Goal: Task Accomplishment & Management: Complete application form

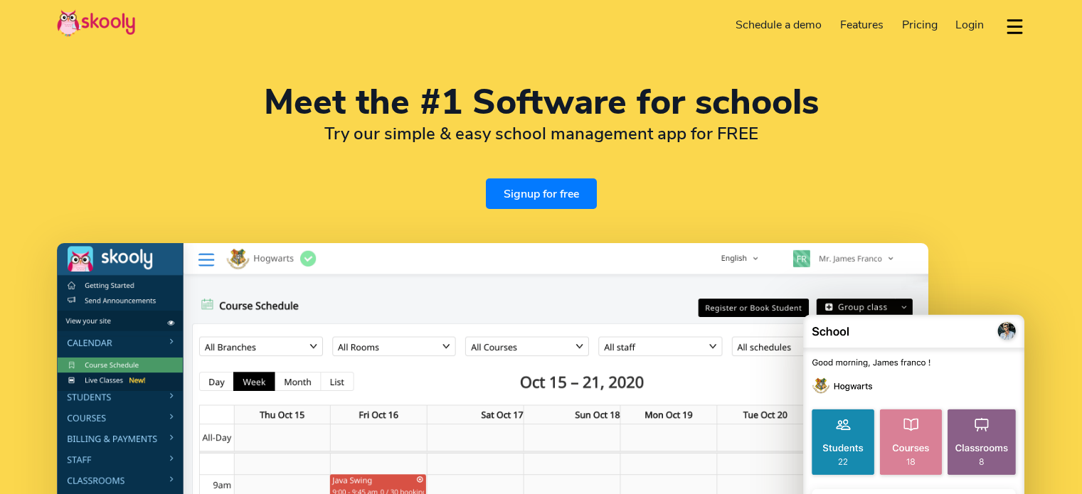
select select "en"
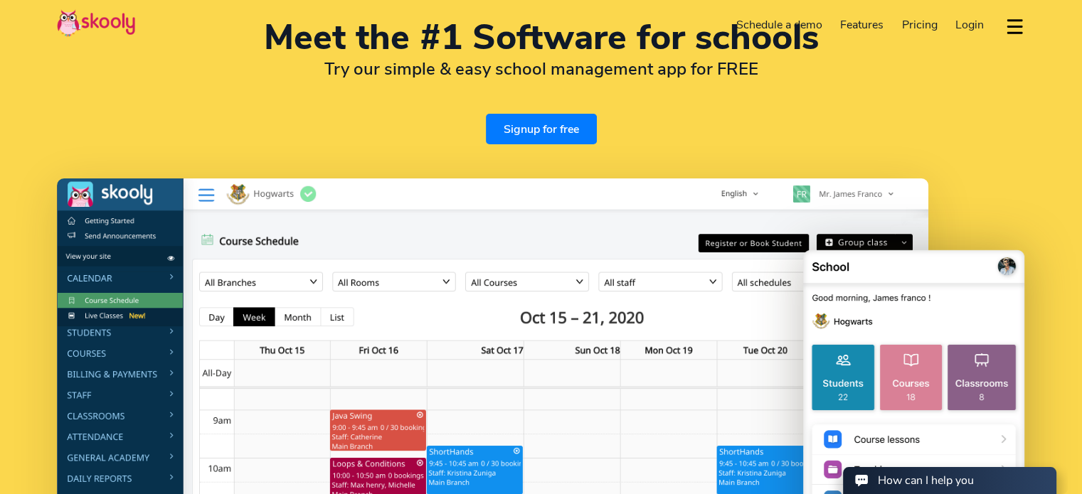
select select "1"
select select "[GEOGRAPHIC_DATA]"
select select "America/New_York"
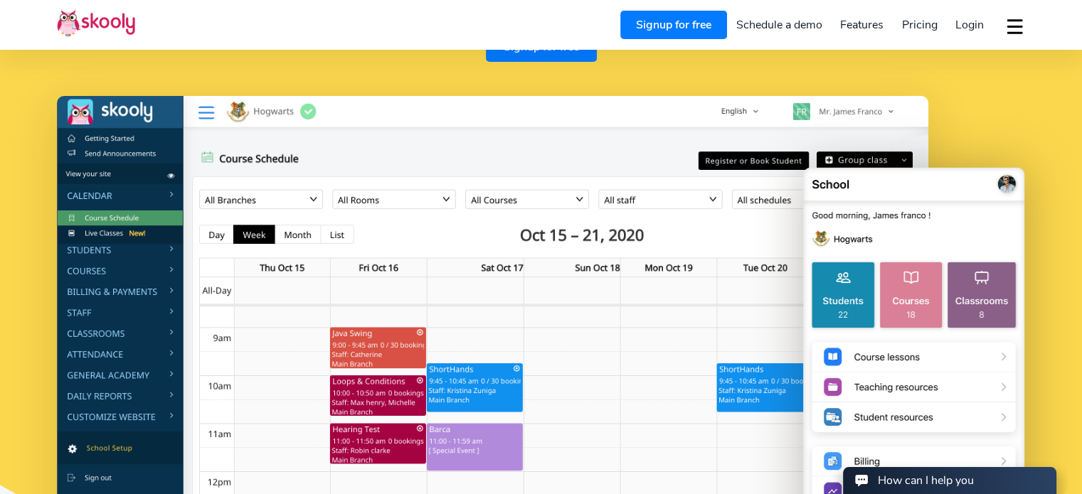
scroll to position [161, 0]
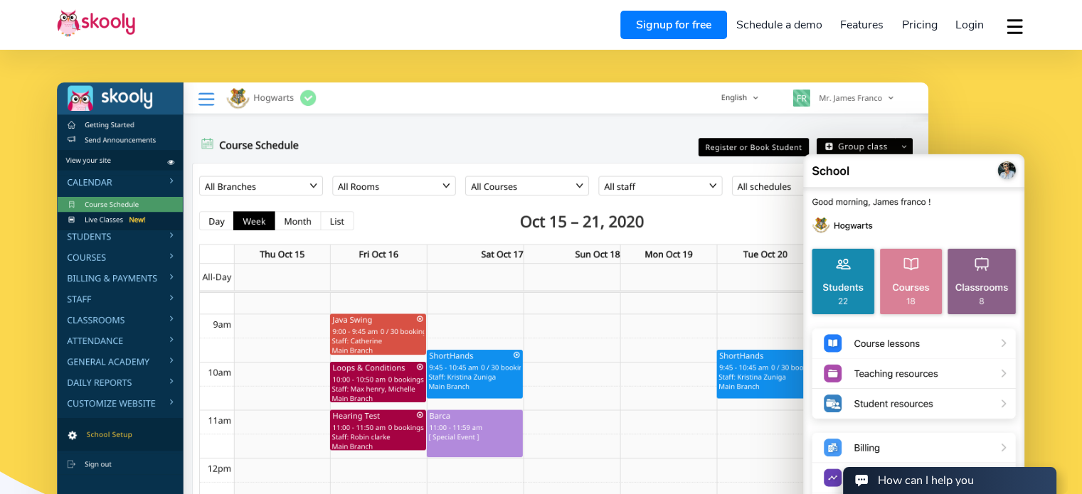
click at [921, 23] on span "Pricing" at bounding box center [920, 25] width 36 height 16
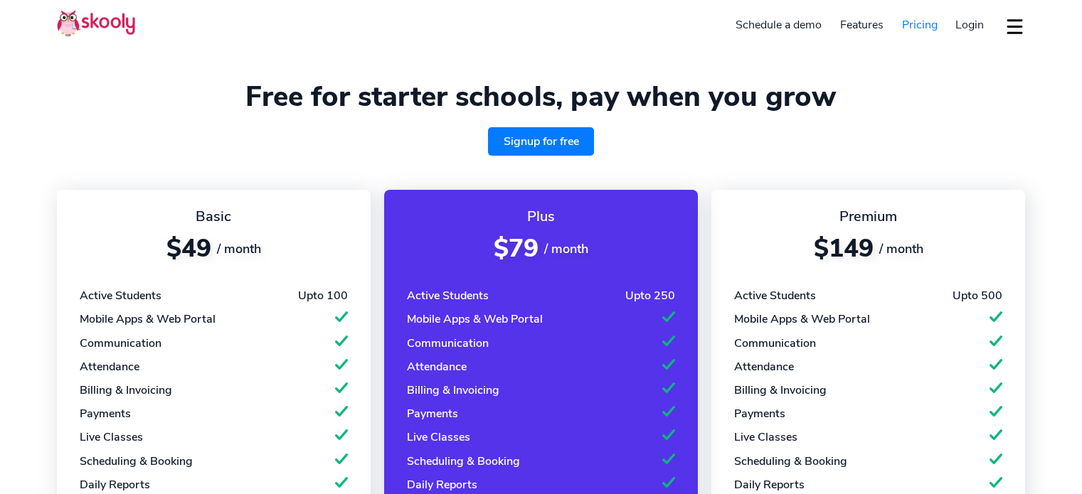
select select "en"
select select "1"
select select "United States"
select select "America/New_York"
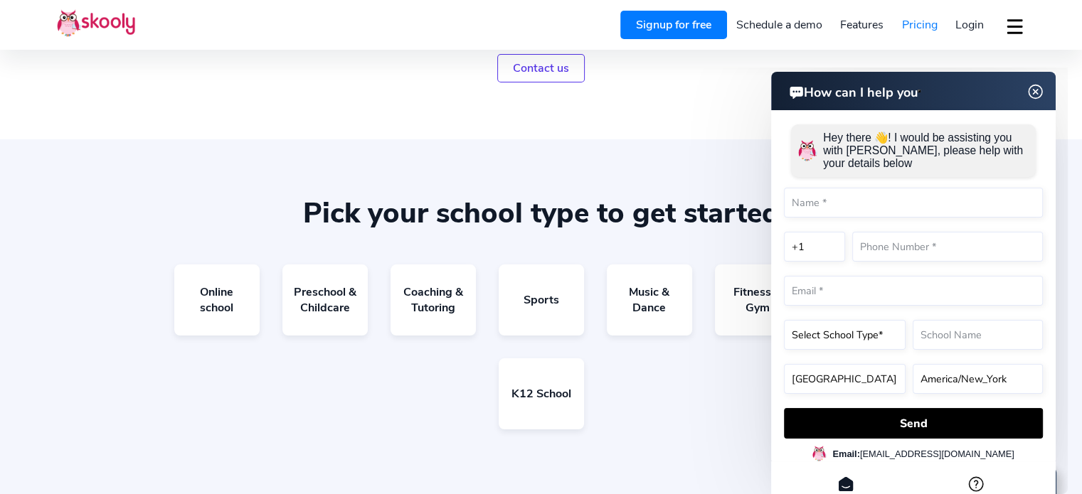
scroll to position [757, 0]
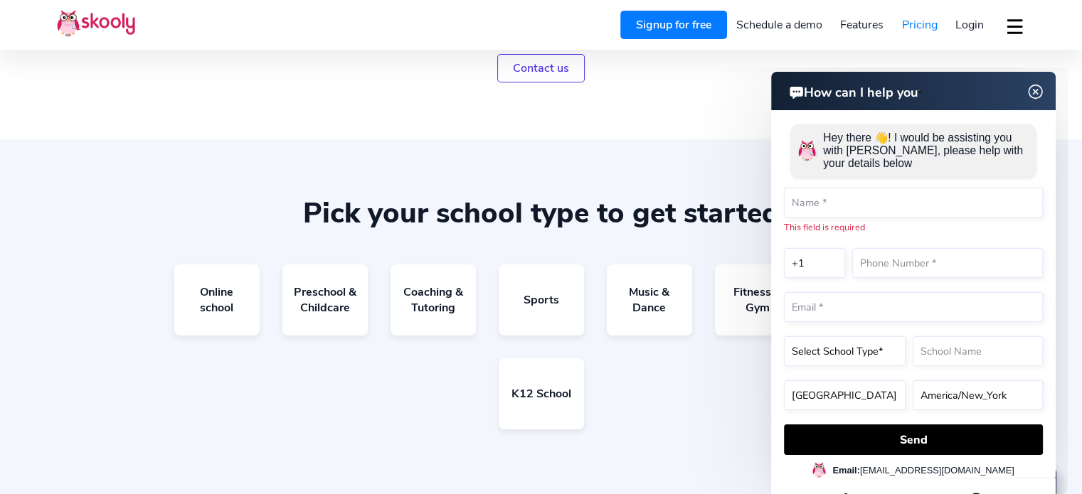
click at [1040, 87] on img at bounding box center [1035, 92] width 27 height 18
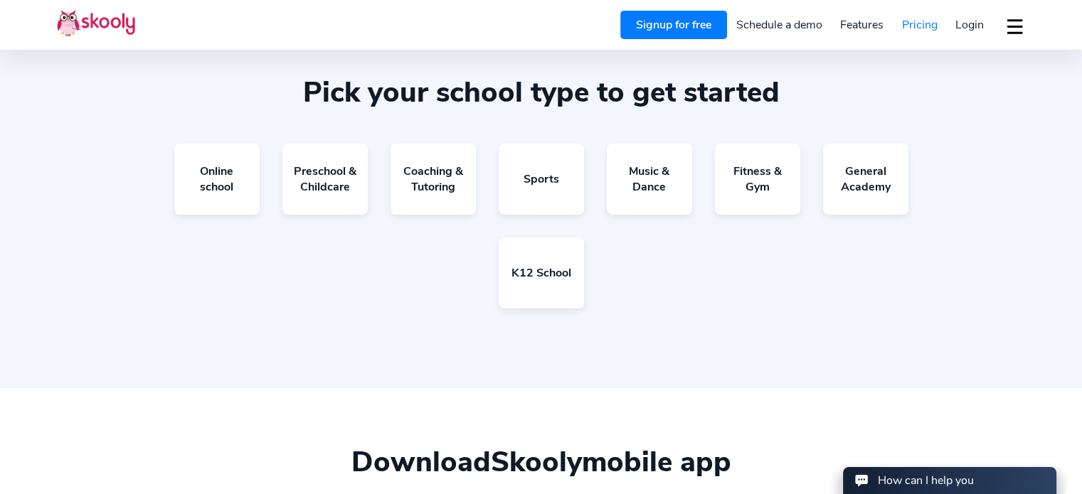
scroll to position [878, 0]
click at [549, 267] on link "K12 School" at bounding box center [541, 272] width 85 height 71
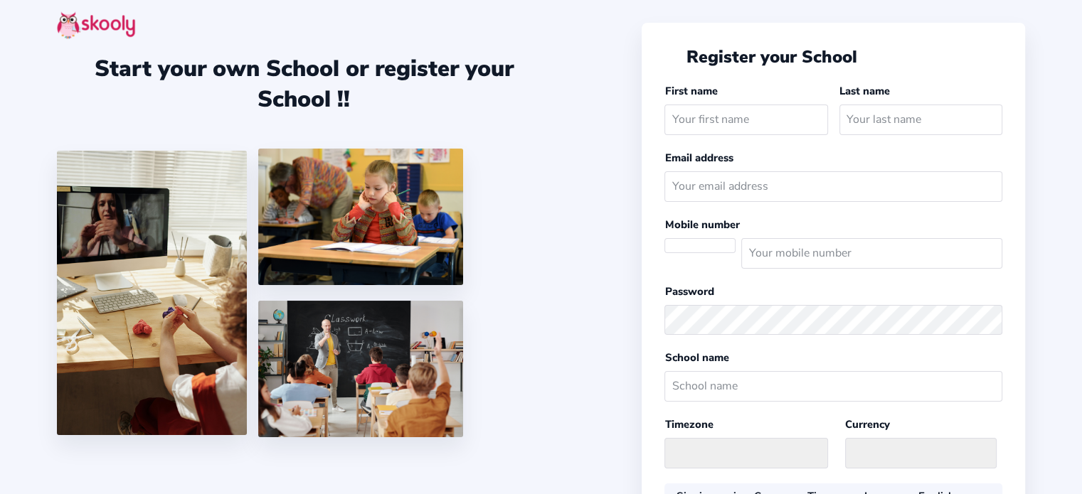
select select
select select "US"
select select "America/New_York"
select select "USD $"
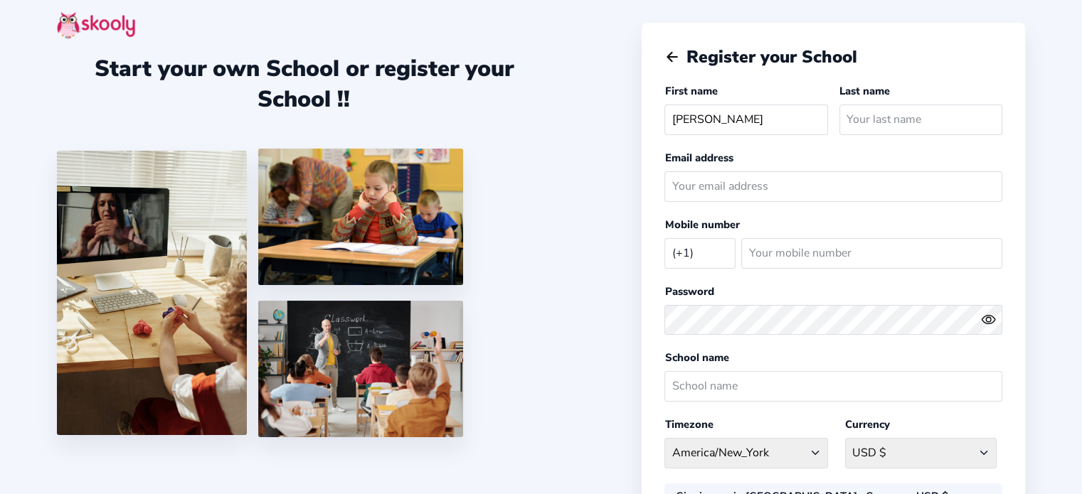
type input "Erika"
type input "Pierre-Louis"
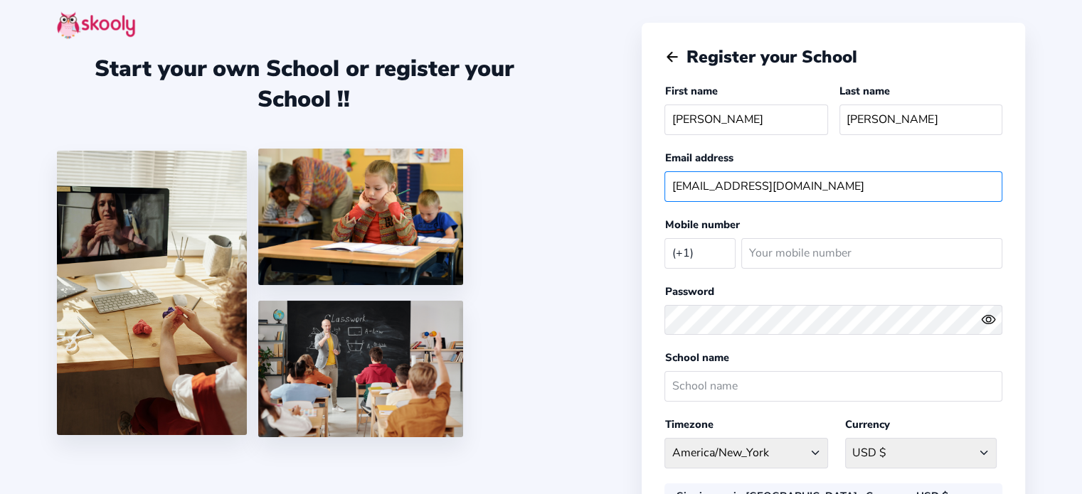
type input "pierldo@gmail.com"
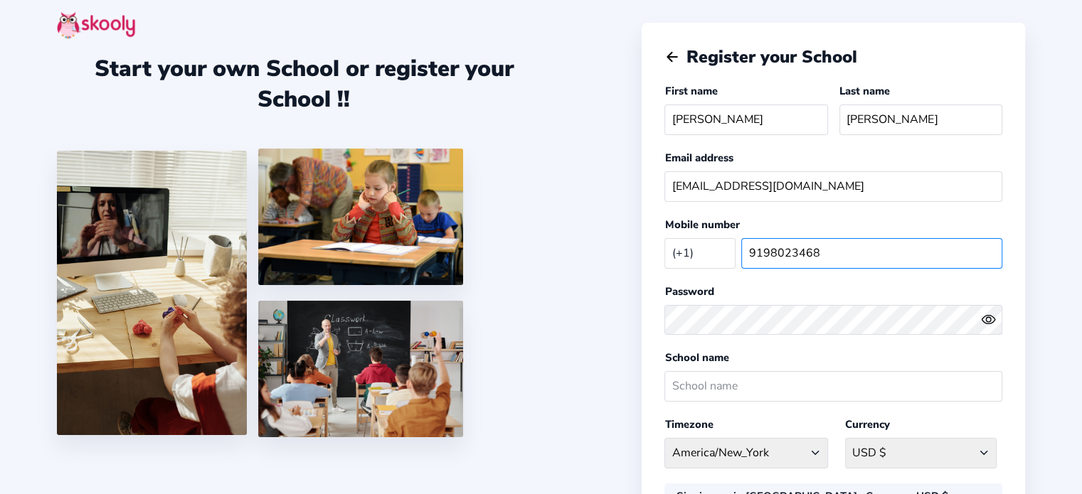
type input "9198023468"
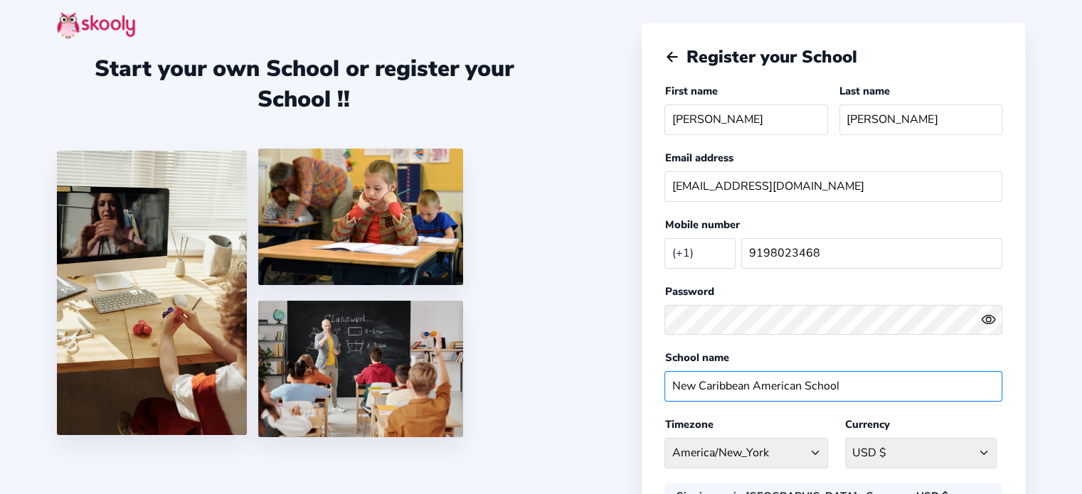
type input "New Caribbean American School"
click at [905, 449] on select "USD $ Afghanistan AFN - ؋. Albania ALL - L Algeria DZD - دج AmericanSamoa USD -…" at bounding box center [920, 453] width 151 height 31
click at [1043, 381] on div "Start your own School or register your School !! Register your School First nam…" at bounding box center [541, 357] width 1082 height 715
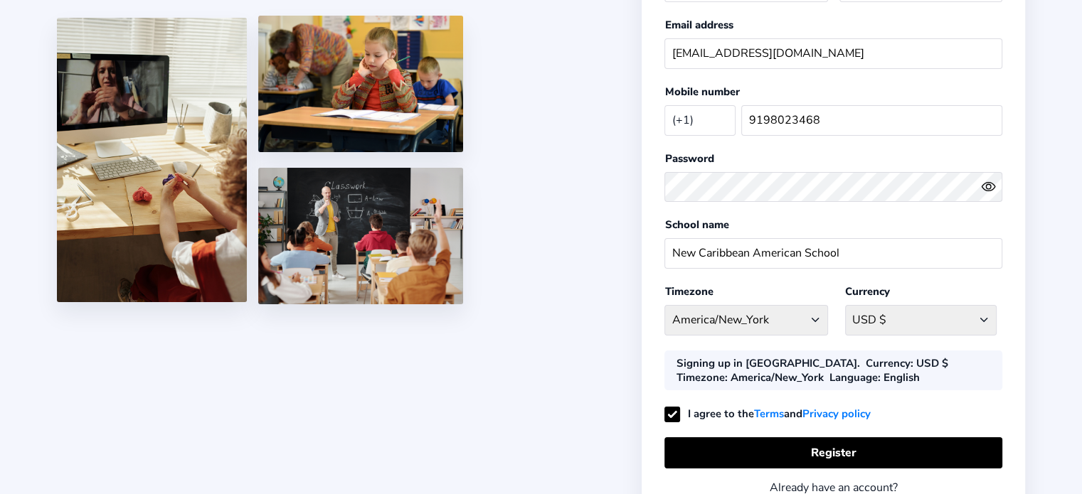
scroll to position [218, 0]
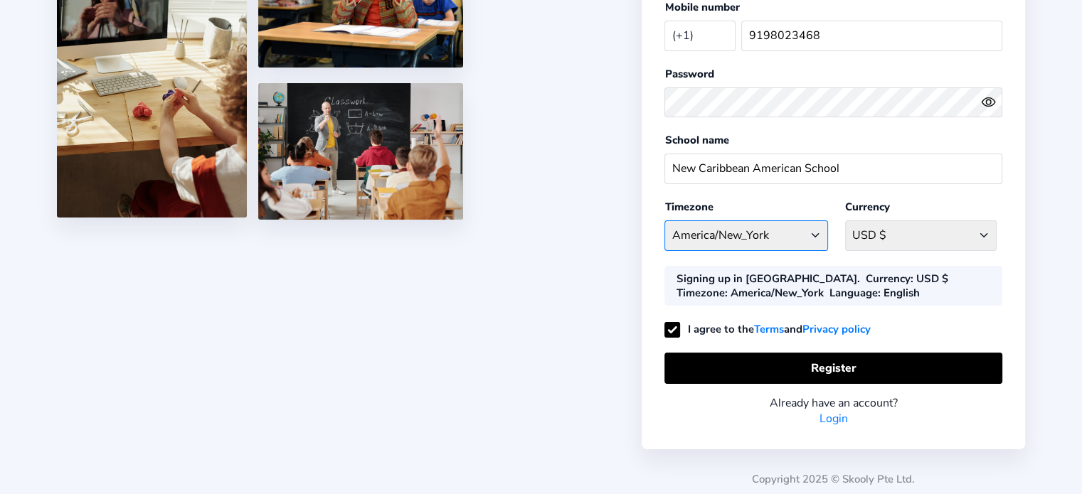
click at [801, 231] on select "America/New_York Afghanistan - Asia/Kabul Albania - Europe/Tirane Algeria - Afr…" at bounding box center [745, 235] width 163 height 31
select select "America/Port-au-Prince"
click at [664, 220] on select "America/New_York Afghanistan - Asia/Kabul Albania - Europe/Tirane Algeria - Afr…" at bounding box center [745, 235] width 163 height 31
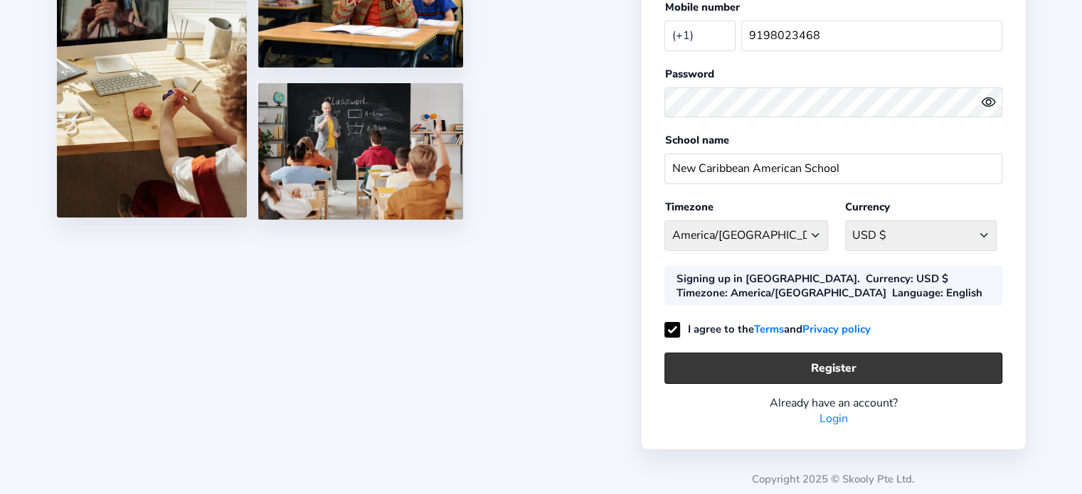
click at [782, 363] on button "Register" at bounding box center [833, 368] width 338 height 31
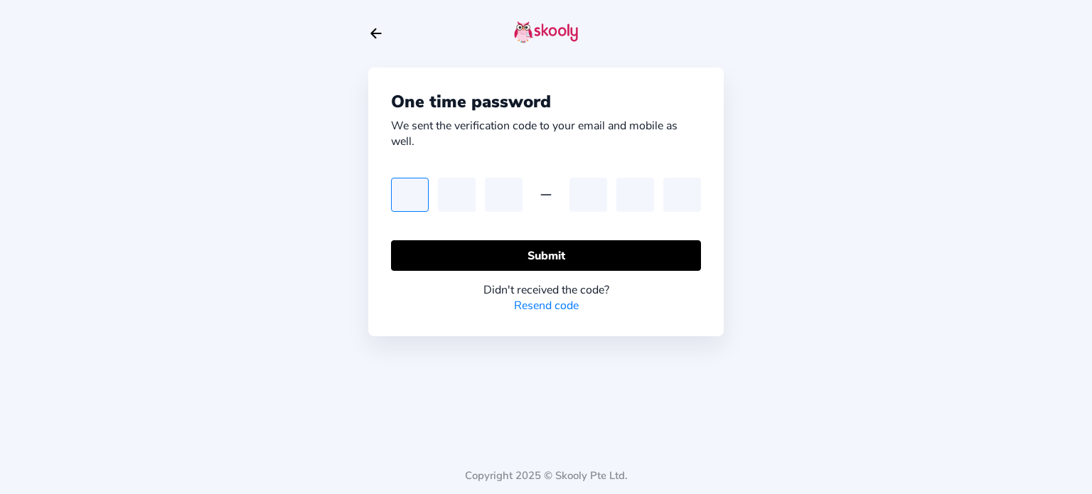
type input "1"
type input "4"
type input "1"
type input "8"
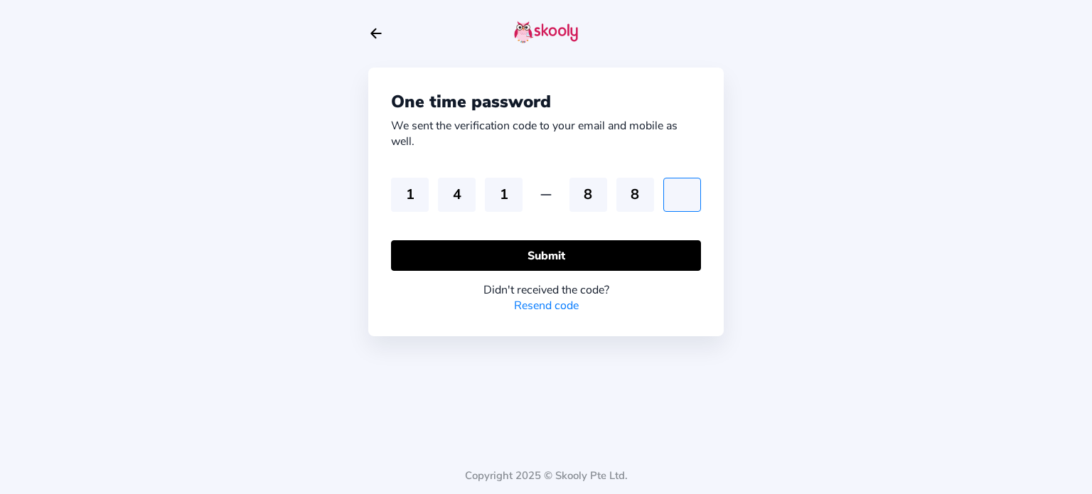
type input "3"
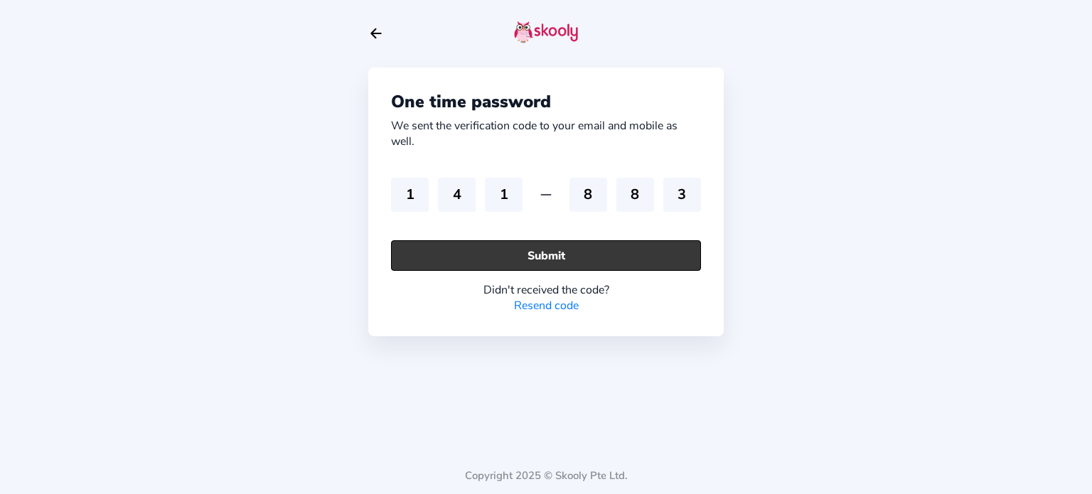
click at [535, 257] on button "Submit" at bounding box center [546, 255] width 310 height 31
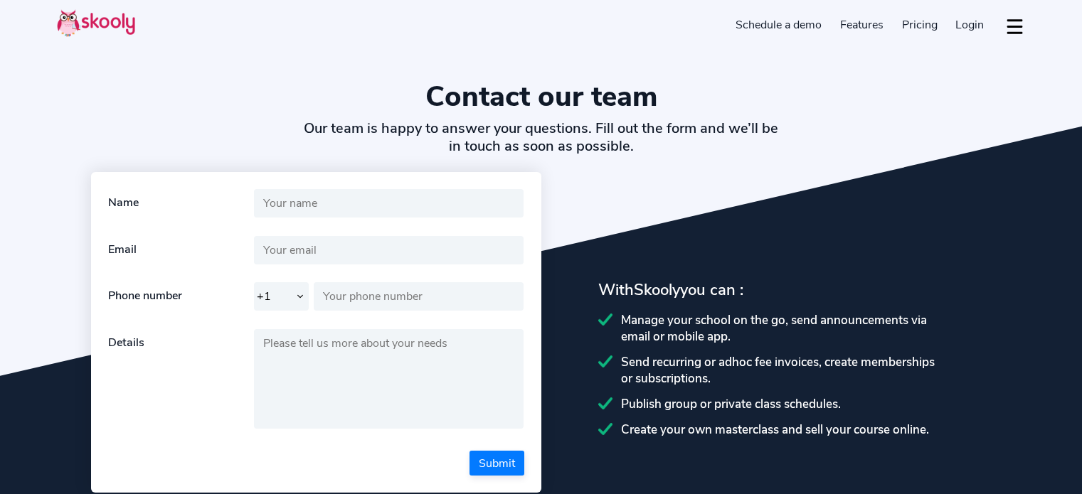
select select "en"
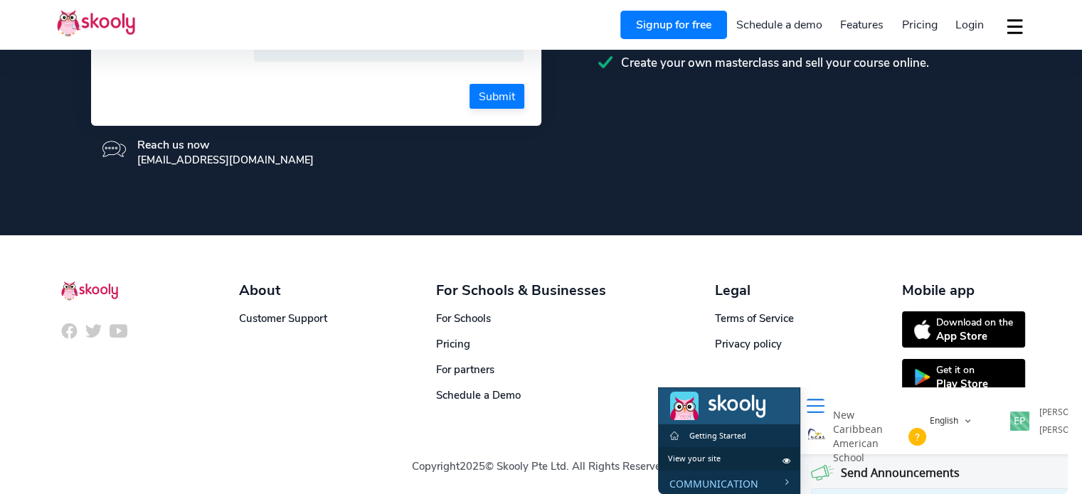
scroll to position [369, 0]
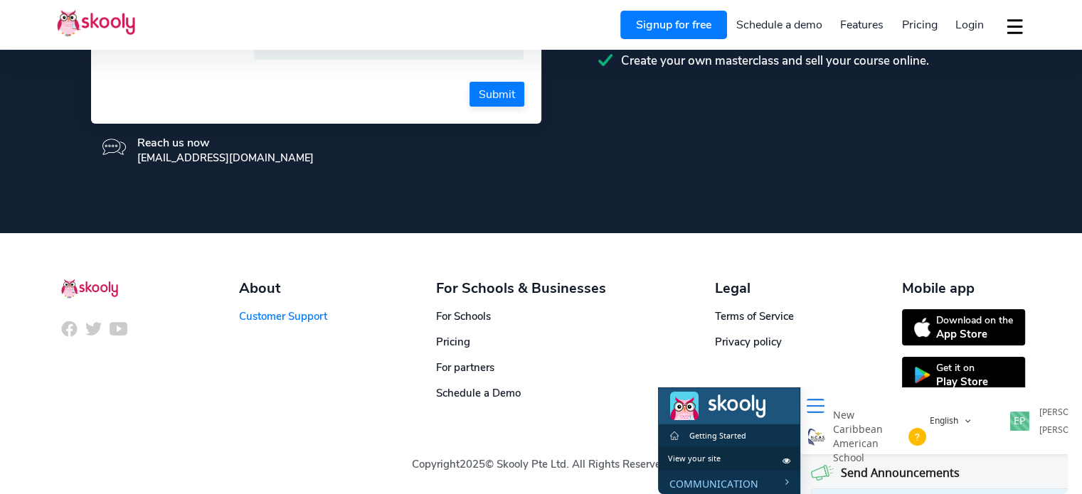
click at [319, 311] on link "Customer Support" at bounding box center [283, 316] width 88 height 14
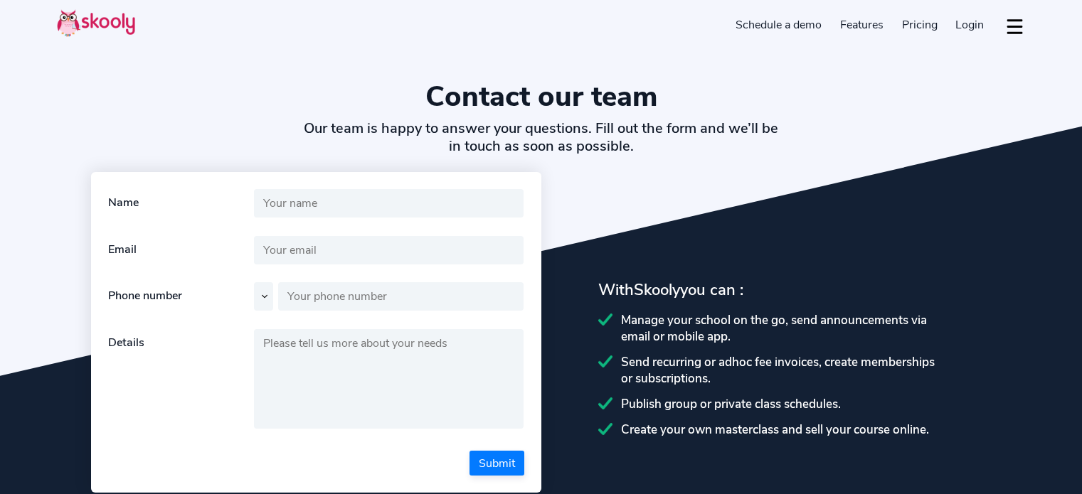
select select "en"
